Goal: Information Seeking & Learning: Learn about a topic

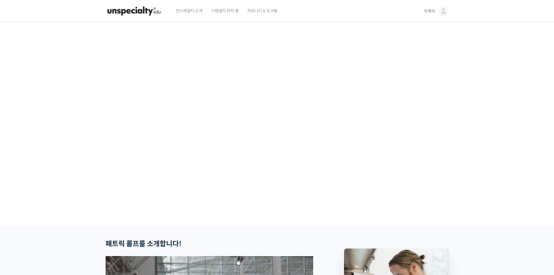
click at [259, 150] on video at bounding box center [277, 122] width 343 height 201
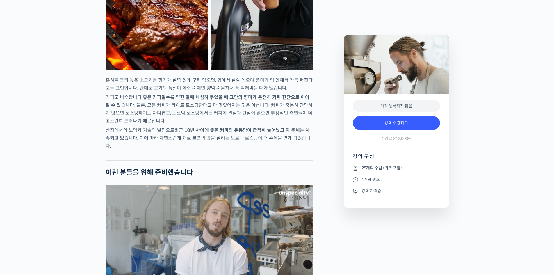
scroll to position [1106, 0]
